Goal: Information Seeking & Learning: Learn about a topic

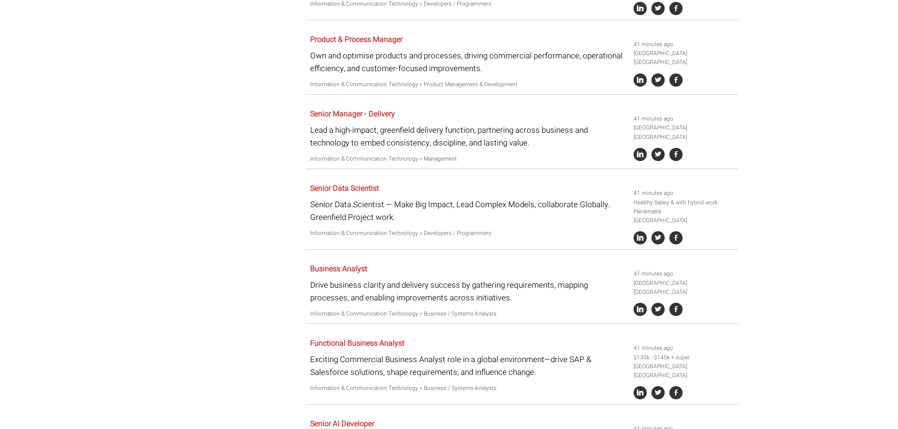
scroll to position [518, 0]
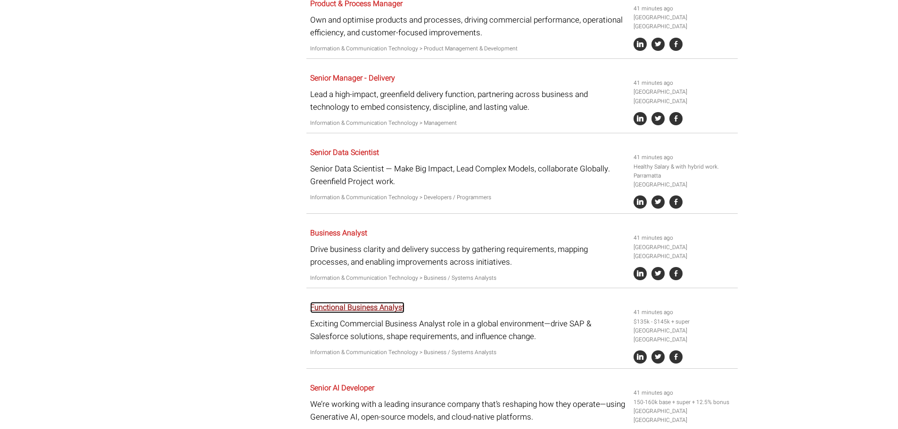
click at [378, 302] on link "Functional Business Analyst" at bounding box center [357, 307] width 94 height 11
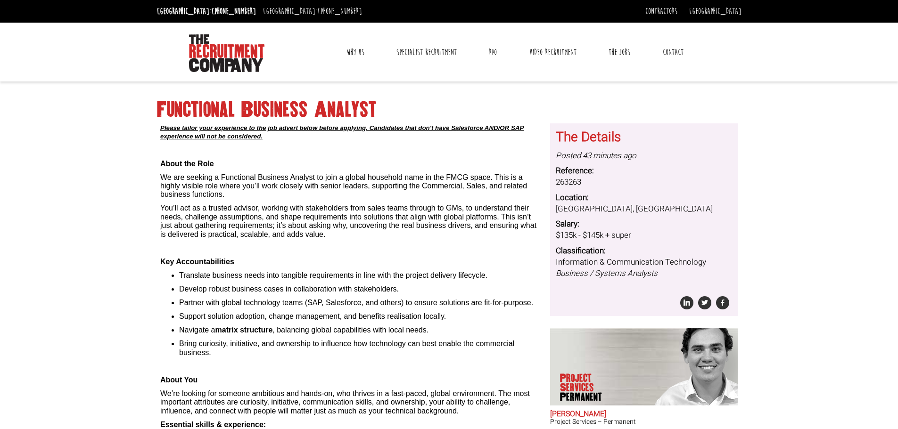
scroll to position [47, 0]
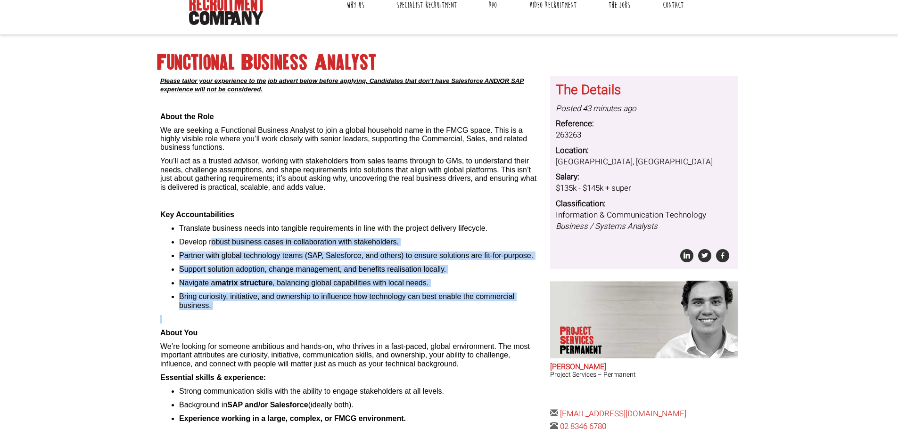
drag, startPoint x: 212, startPoint y: 240, endPoint x: 430, endPoint y: 320, distance: 232.3
click at [430, 320] on div "Please tailor your experience to the job advert below before applying. Candidat…" at bounding box center [351, 372] width 383 height 592
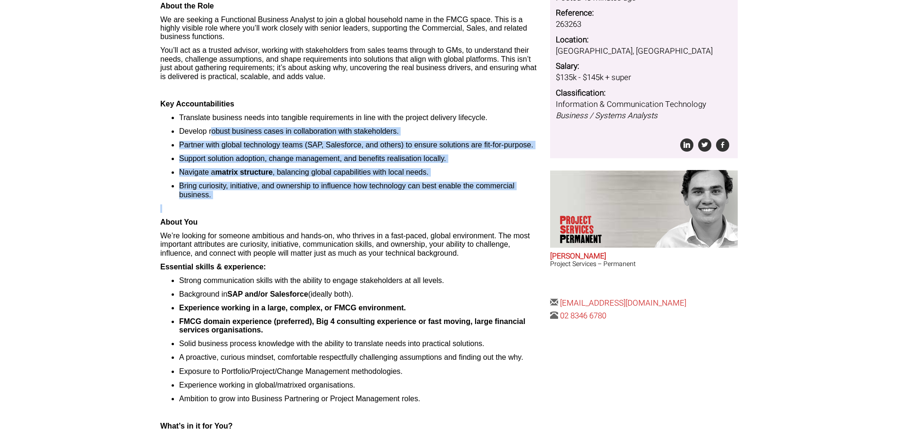
scroll to position [141, 0]
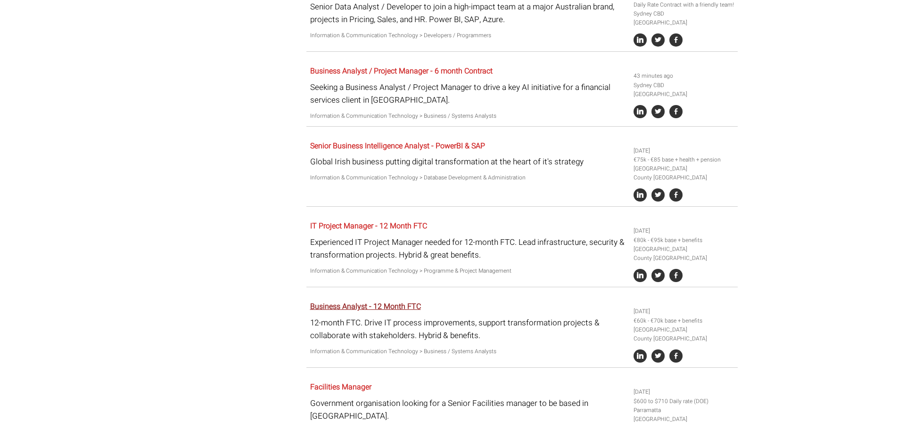
scroll to position [1196, 0]
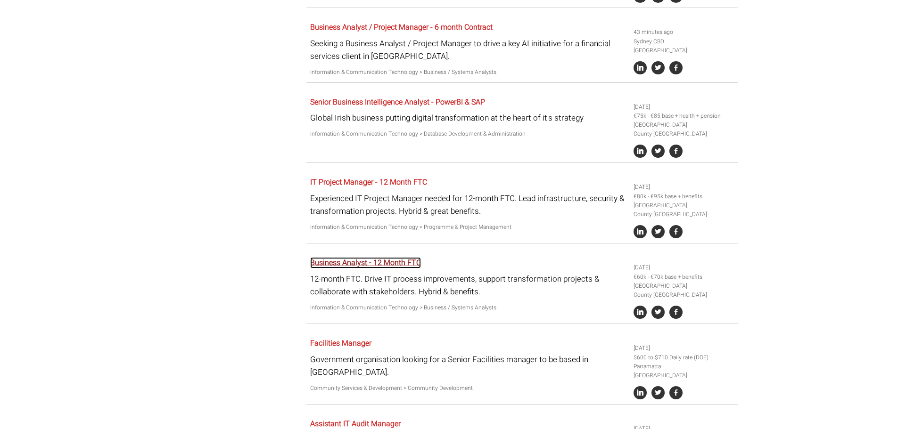
click at [383, 257] on link "Business Analyst - 12 Month FTC" at bounding box center [365, 262] width 111 height 11
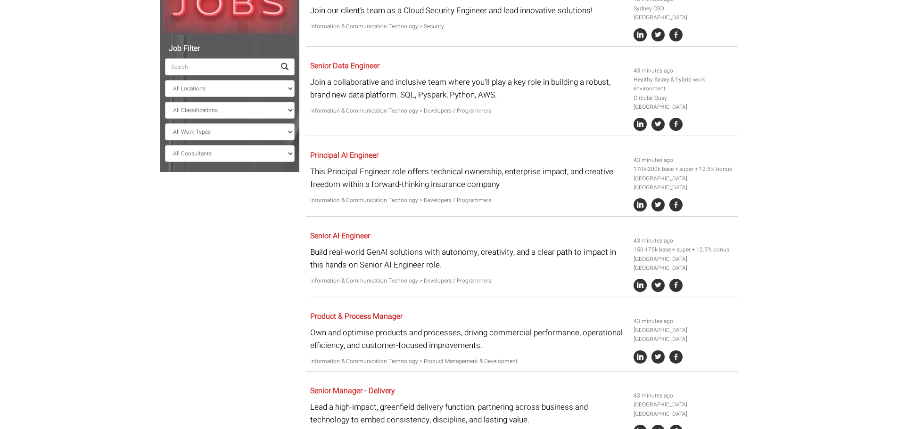
scroll to position [204, 0]
